Goal: Task Accomplishment & Management: Manage account settings

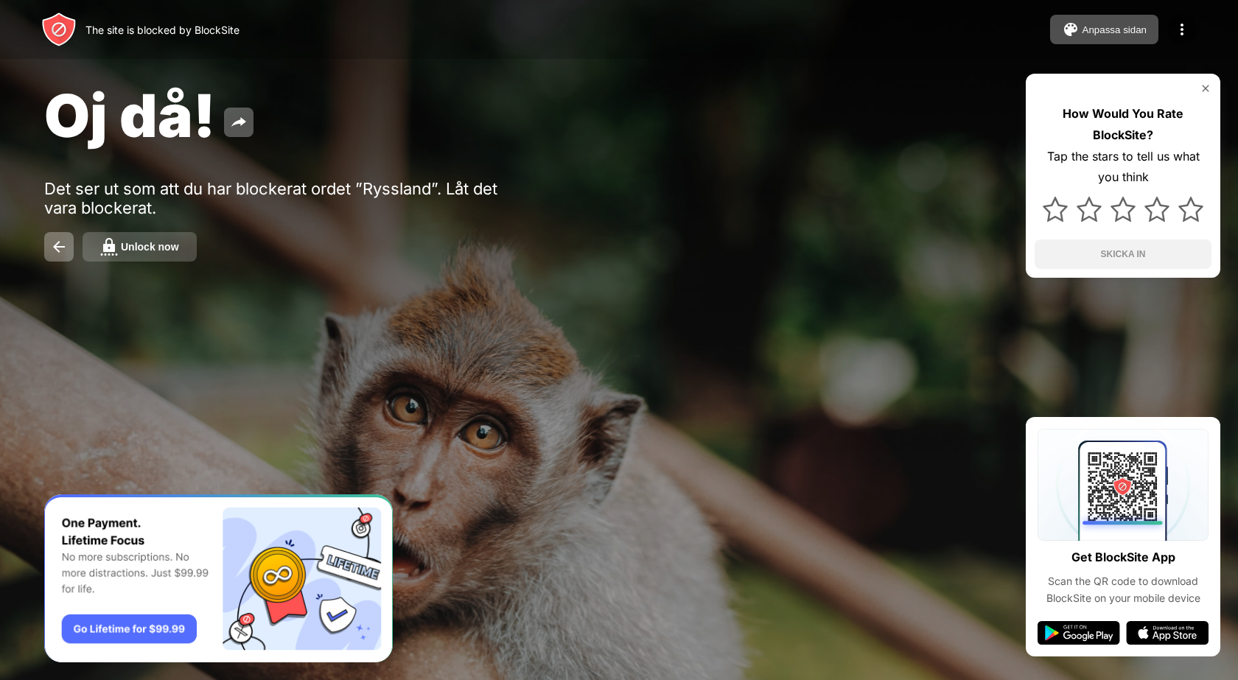
click at [140, 252] on div "Unlock now" at bounding box center [150, 247] width 58 height 12
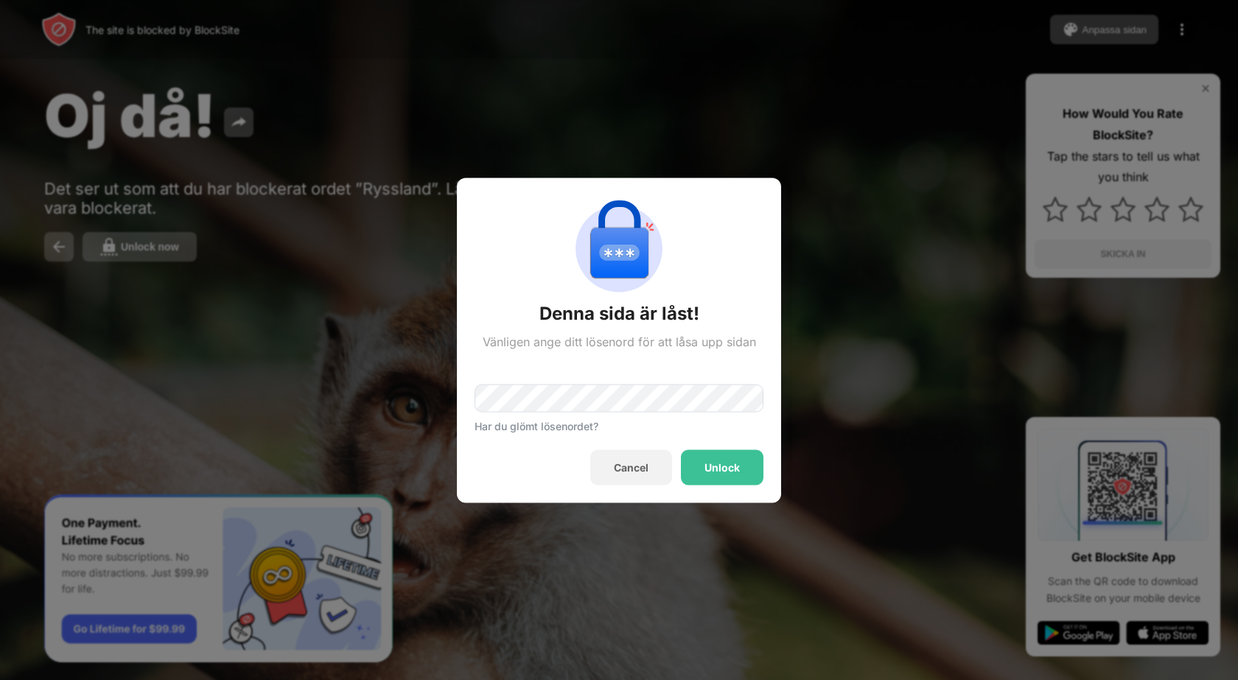
click at [532, 421] on div "Har du glömt lösenordet?" at bounding box center [537, 425] width 124 height 13
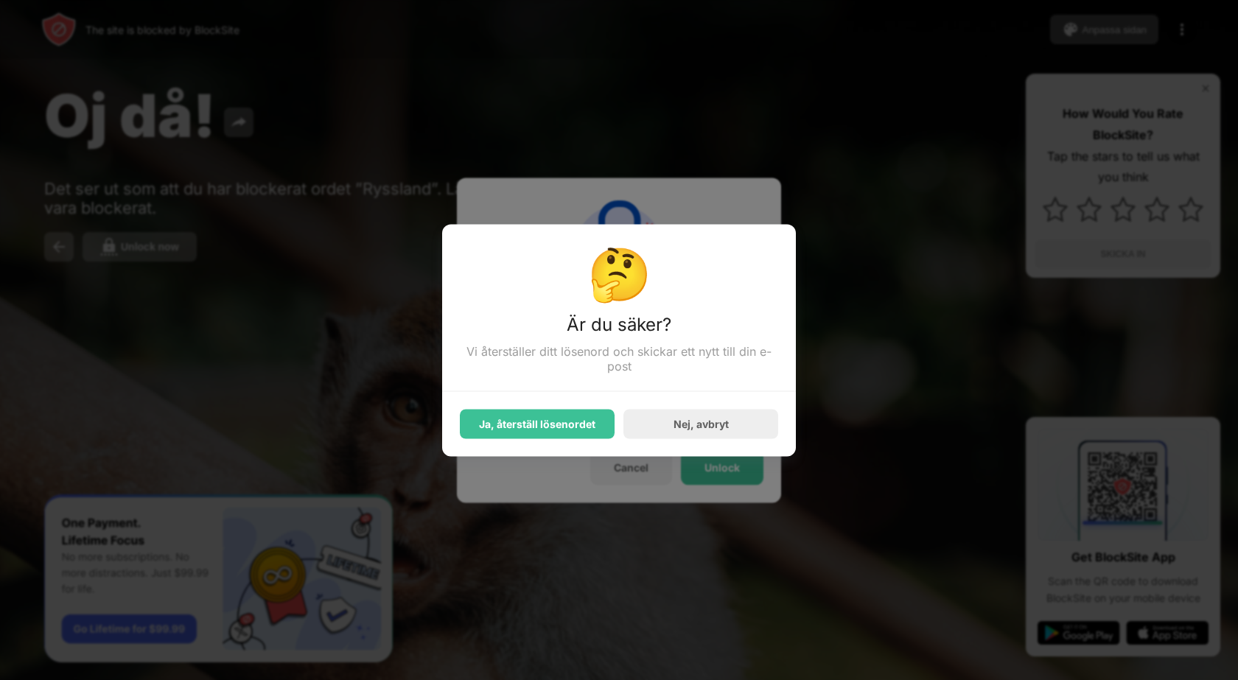
click at [532, 400] on div "Ja, återställ lösenordet Nej, avbryt" at bounding box center [619, 414] width 318 height 47
click at [725, 418] on div "Nej, avbryt" at bounding box center [701, 423] width 155 height 29
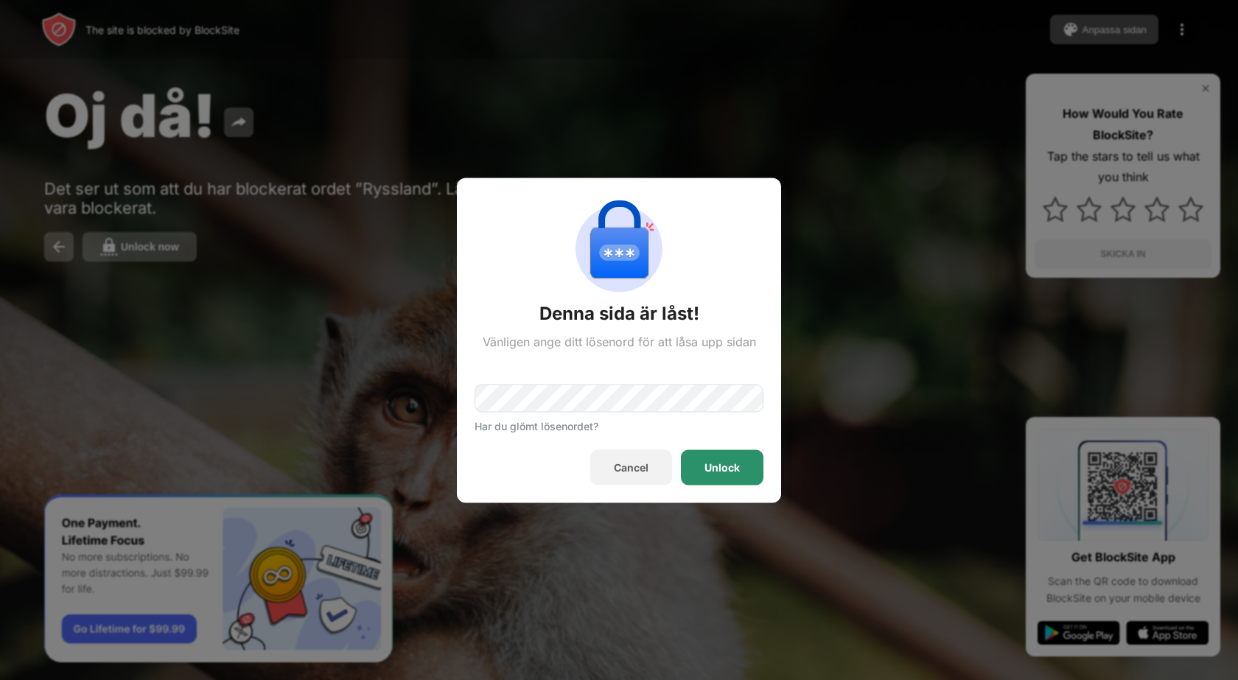
click at [719, 465] on div "Unlock" at bounding box center [722, 467] width 35 height 12
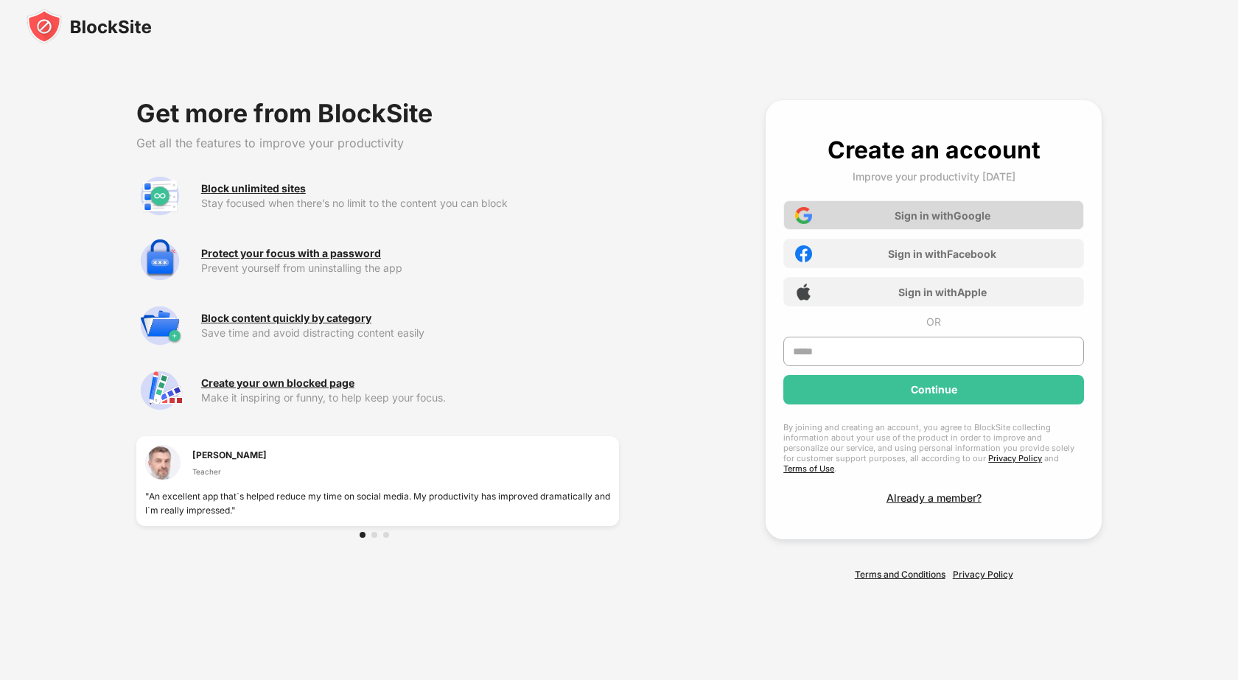
click at [891, 223] on div "Sign in with Google" at bounding box center [934, 215] width 301 height 29
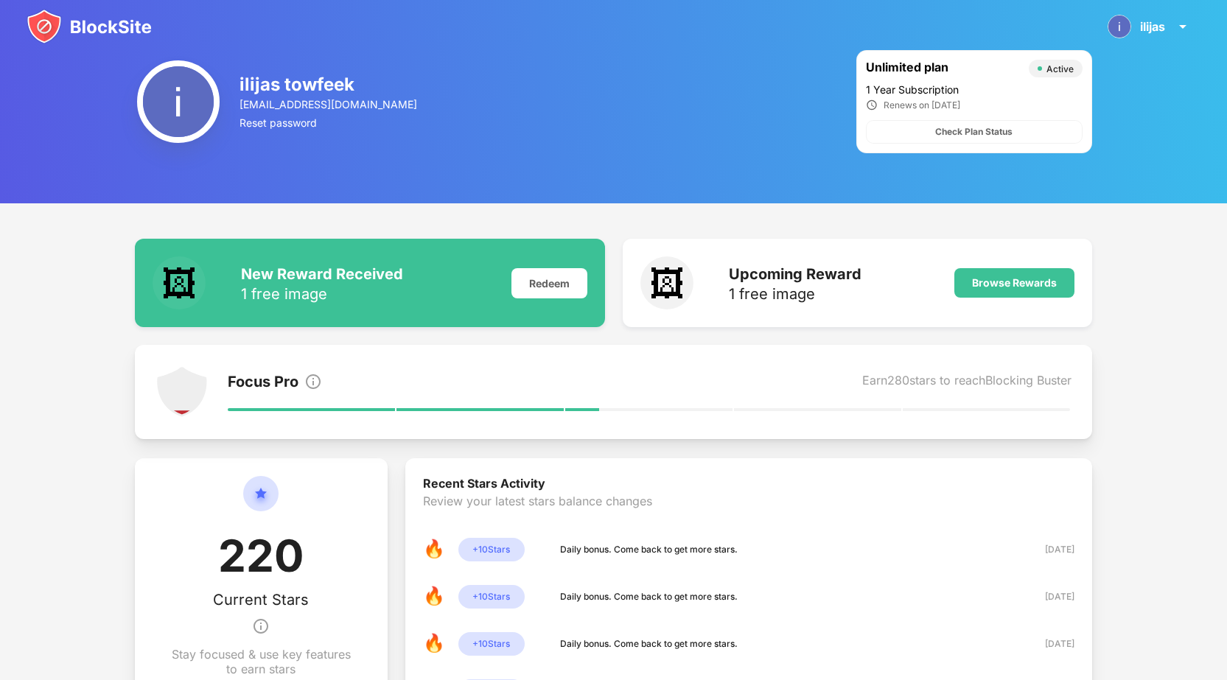
click at [112, 29] on img at bounding box center [89, 26] width 125 height 35
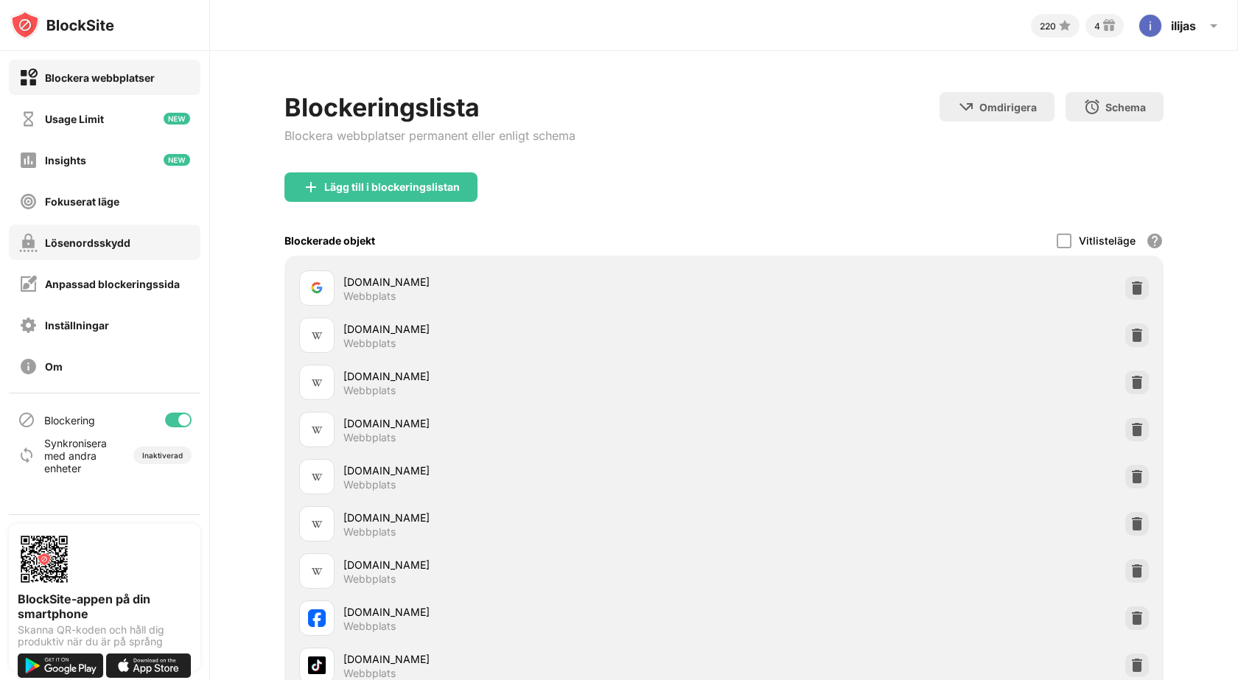
click at [100, 241] on div "Lösenordsskydd" at bounding box center [88, 243] width 86 height 13
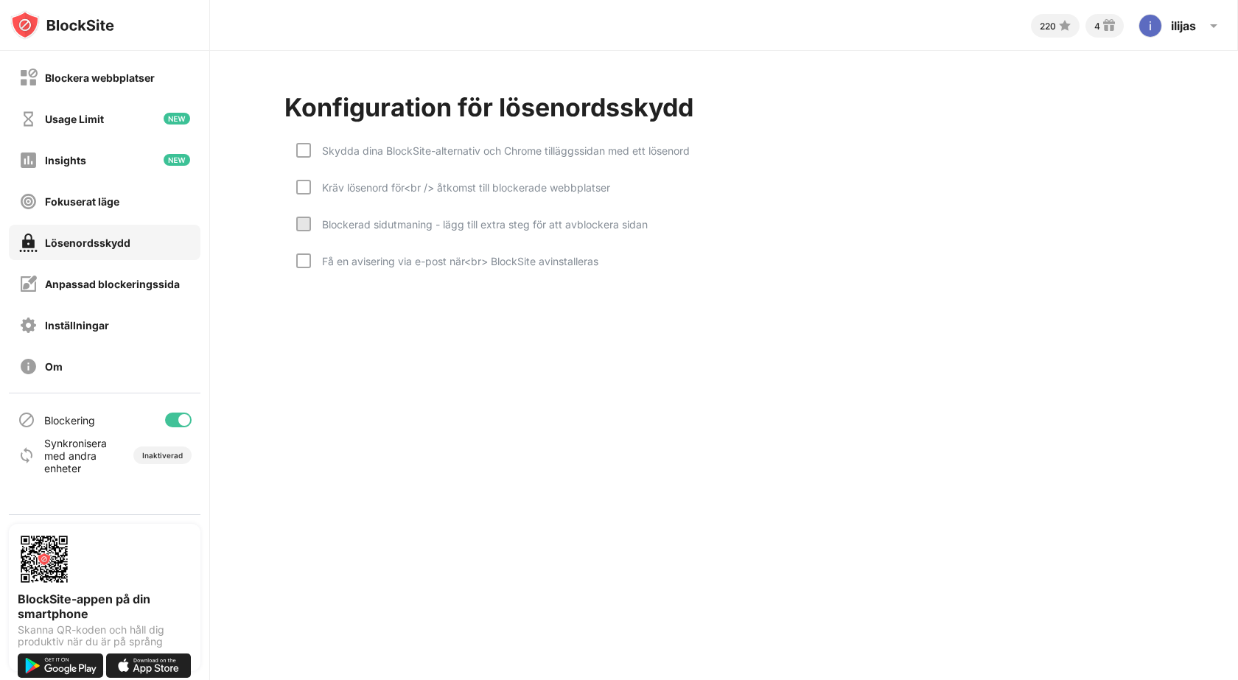
click at [330, 181] on div "Kräv lösenord för<br /> åtkomst till blockerade webbplatser" at bounding box center [460, 187] width 299 height 13
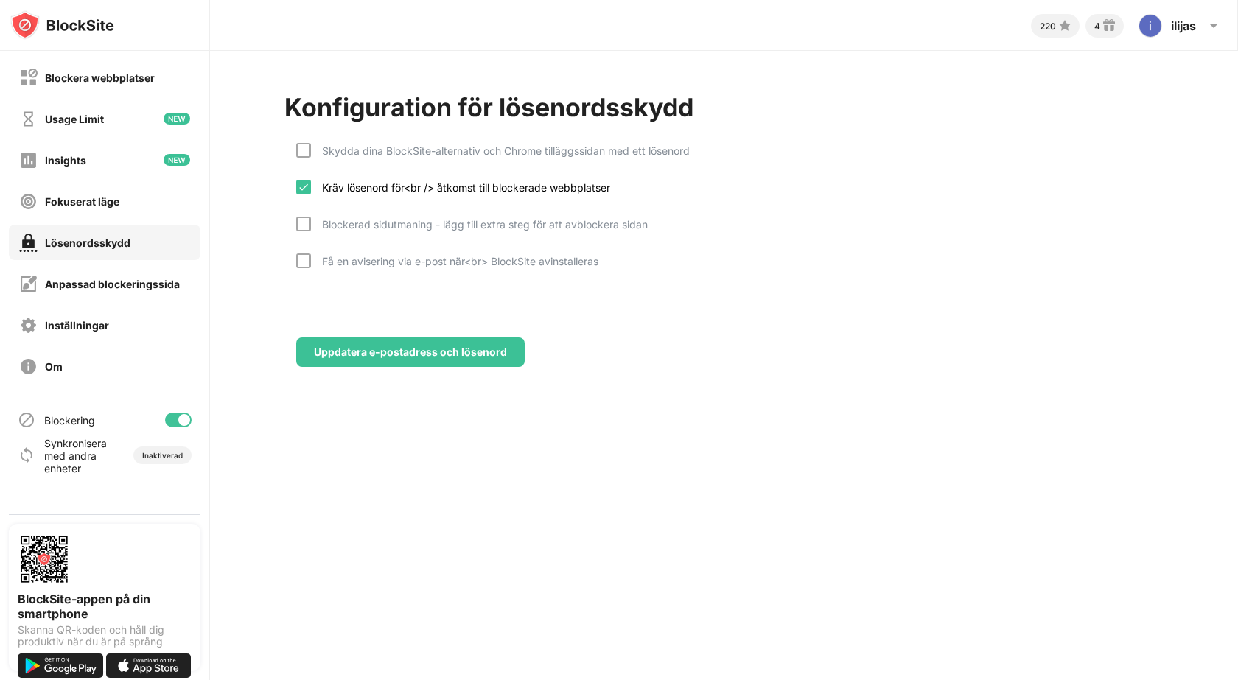
click at [374, 344] on div "Uppdatera e-postadress och lösenord" at bounding box center [410, 352] width 229 height 29
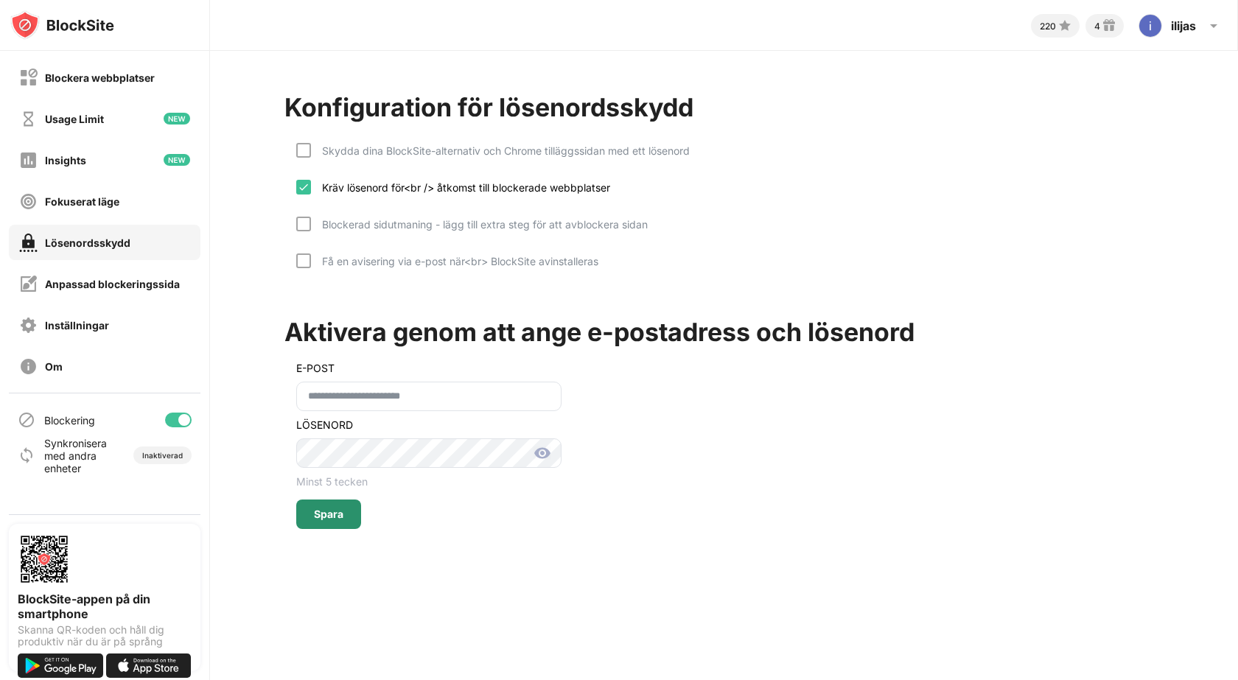
click at [339, 515] on div "Spara" at bounding box center [328, 515] width 29 height 12
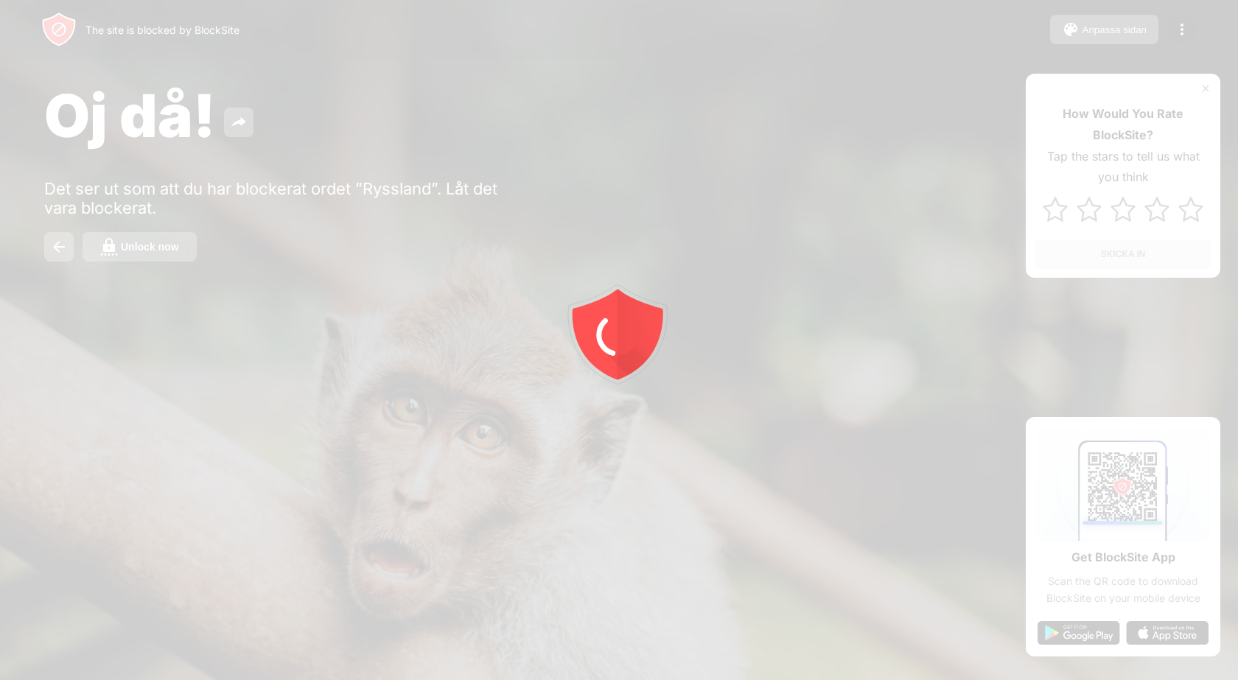
click at [151, 240] on div at bounding box center [619, 340] width 1238 height 680
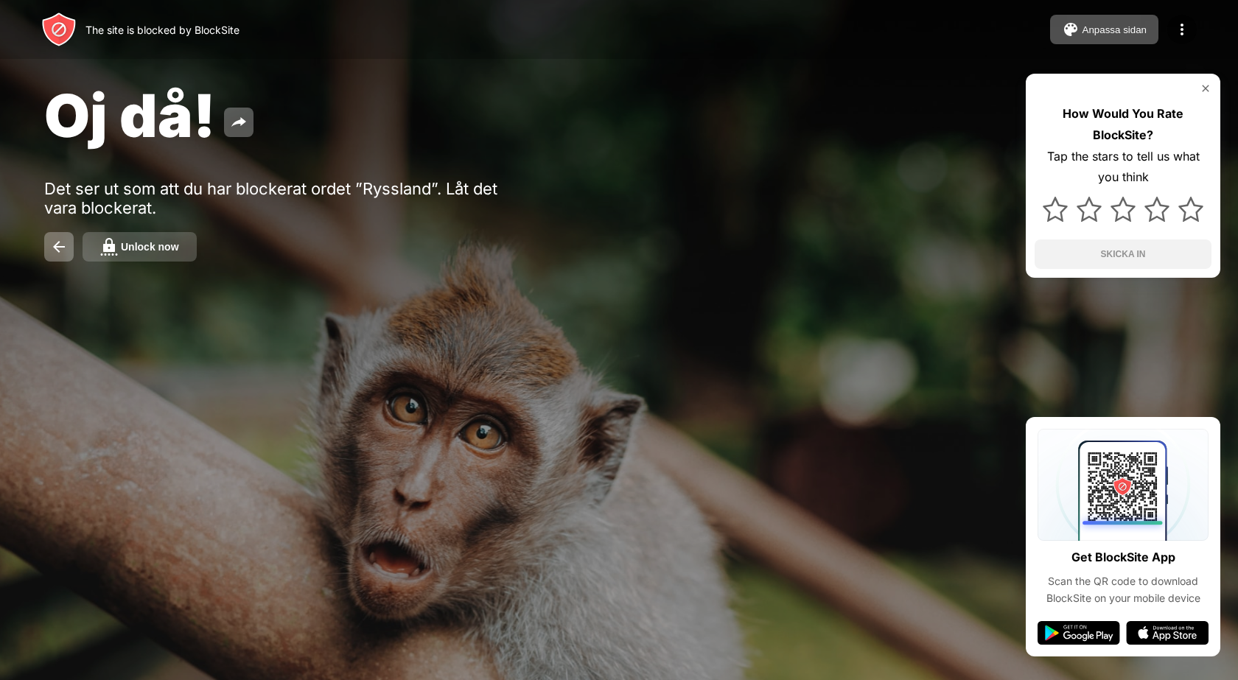
click at [147, 248] on div "Unlock now" at bounding box center [150, 247] width 58 height 12
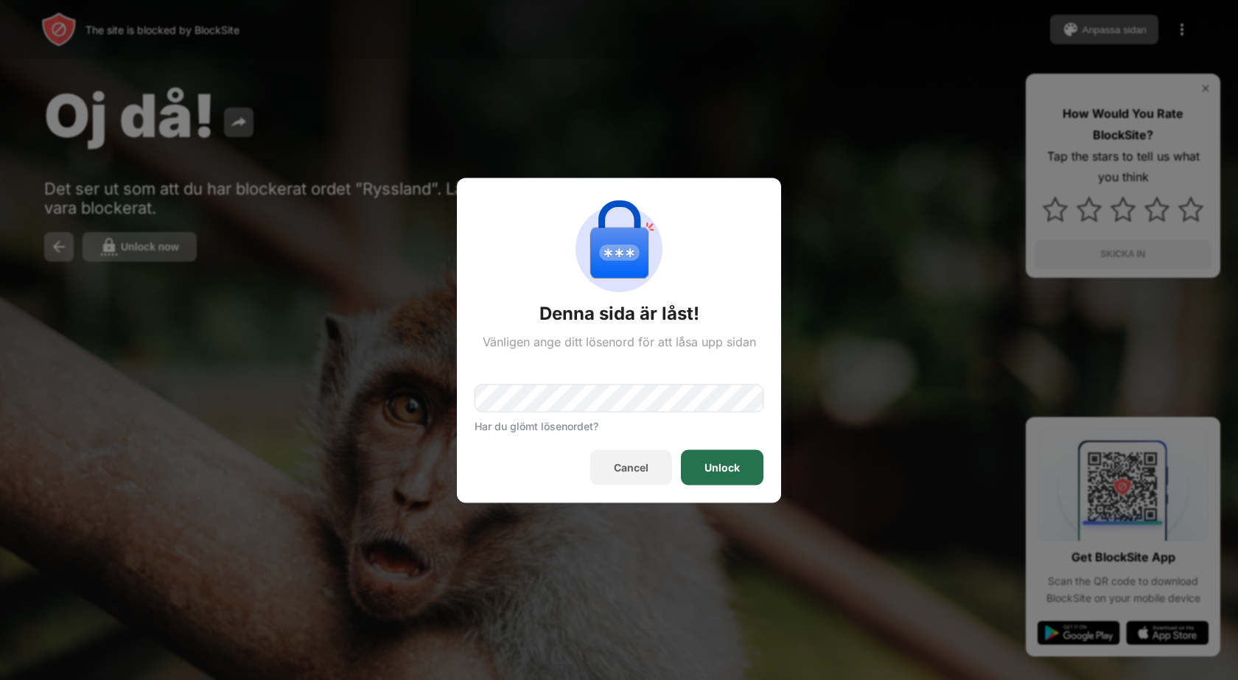
click at [711, 458] on div "Unlock" at bounding box center [722, 467] width 83 height 35
